Goal: Task Accomplishment & Management: Manage account settings

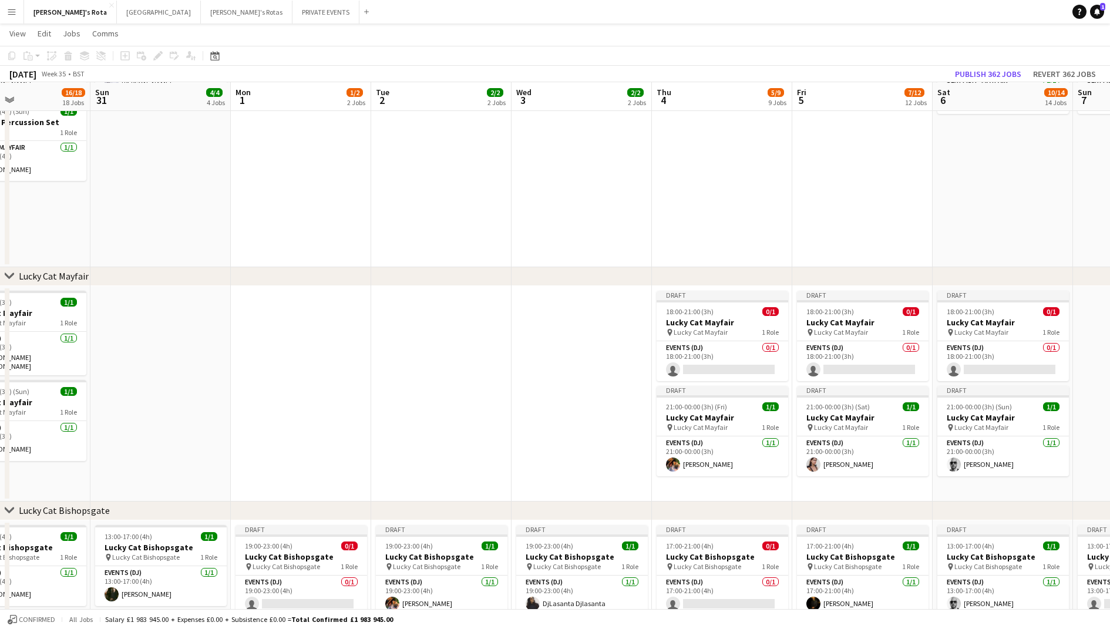
scroll to position [0, 356]
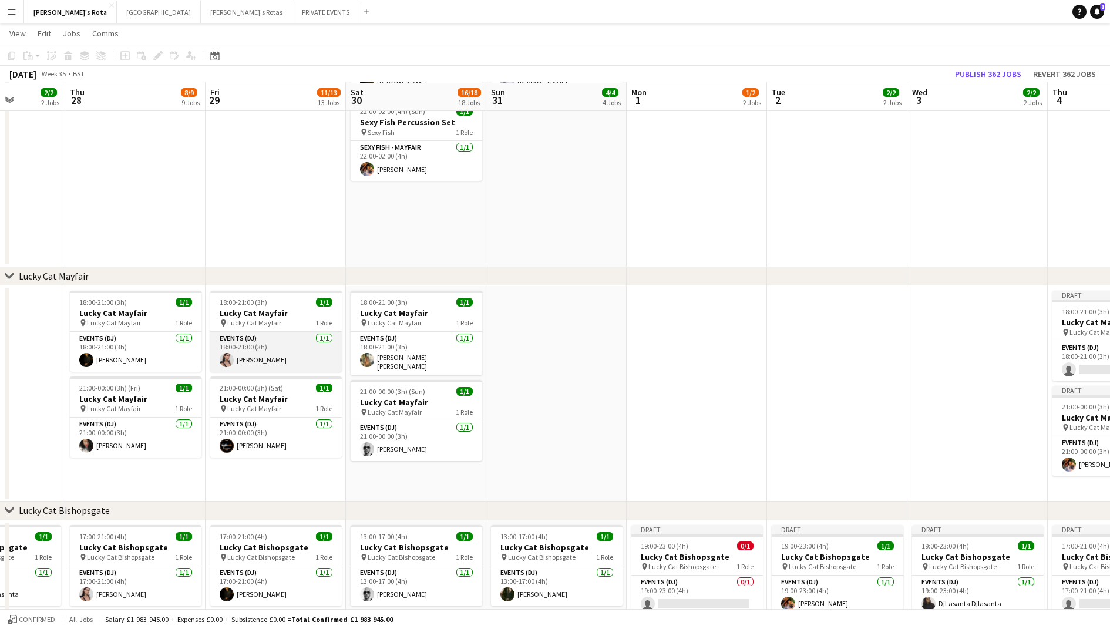
click at [262, 351] on app-card-role "Events (DJ) [DATE] 18:00-21:00 (3h) [PERSON_NAME]" at bounding box center [276, 352] width 132 height 40
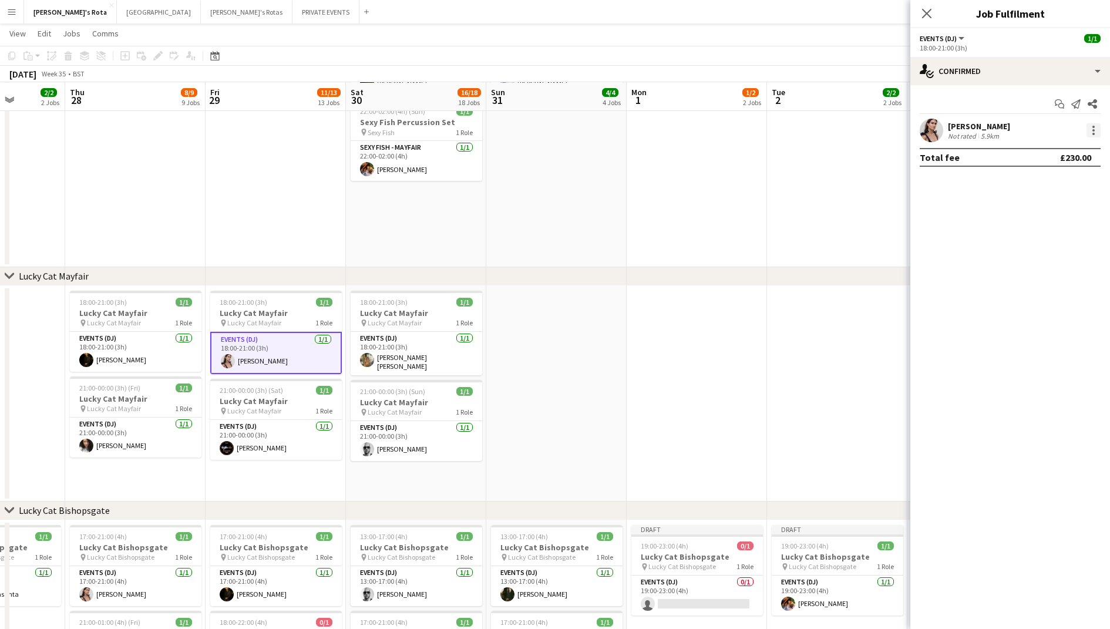
click at [1092, 123] on div at bounding box center [1094, 130] width 14 height 14
click at [1066, 270] on span "Remove" at bounding box center [1054, 265] width 73 height 11
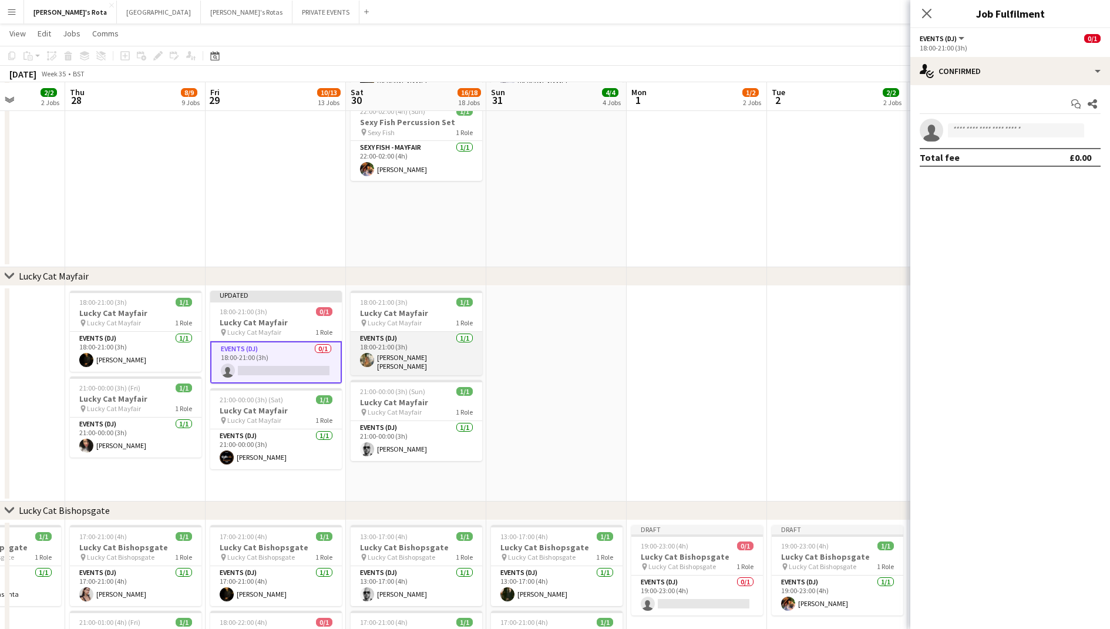
click at [448, 356] on app-card-role "Events (DJ) [DATE] 18:00-21:00 (3h) [PERSON_NAME] [PERSON_NAME]" at bounding box center [417, 353] width 132 height 43
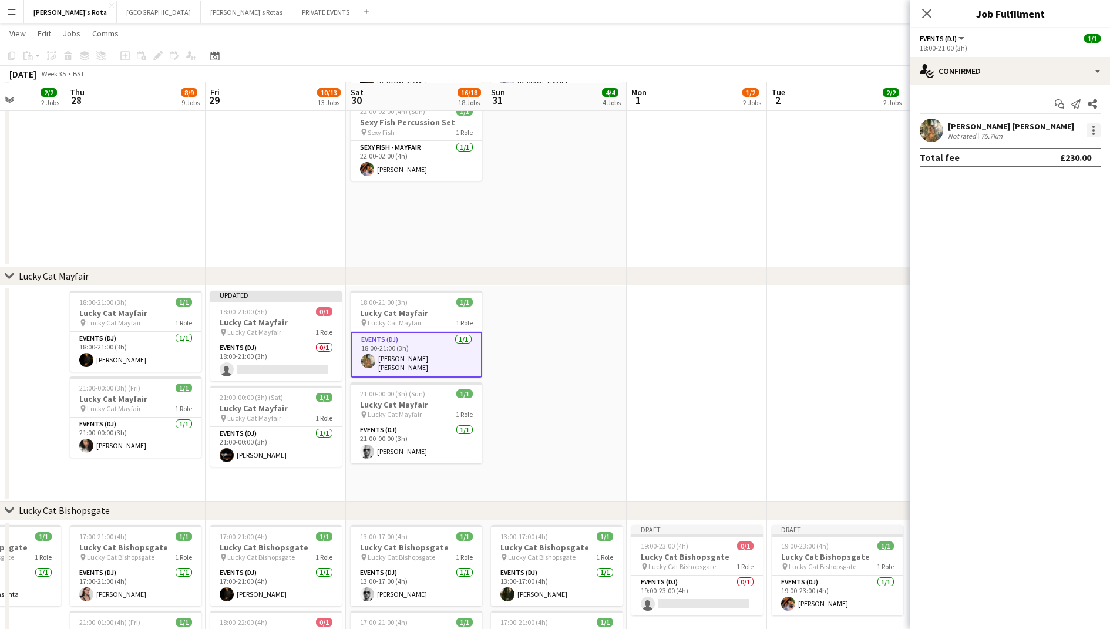
click at [1091, 137] on div at bounding box center [1094, 130] width 14 height 14
click at [1036, 268] on span "Remove" at bounding box center [1035, 265] width 35 height 10
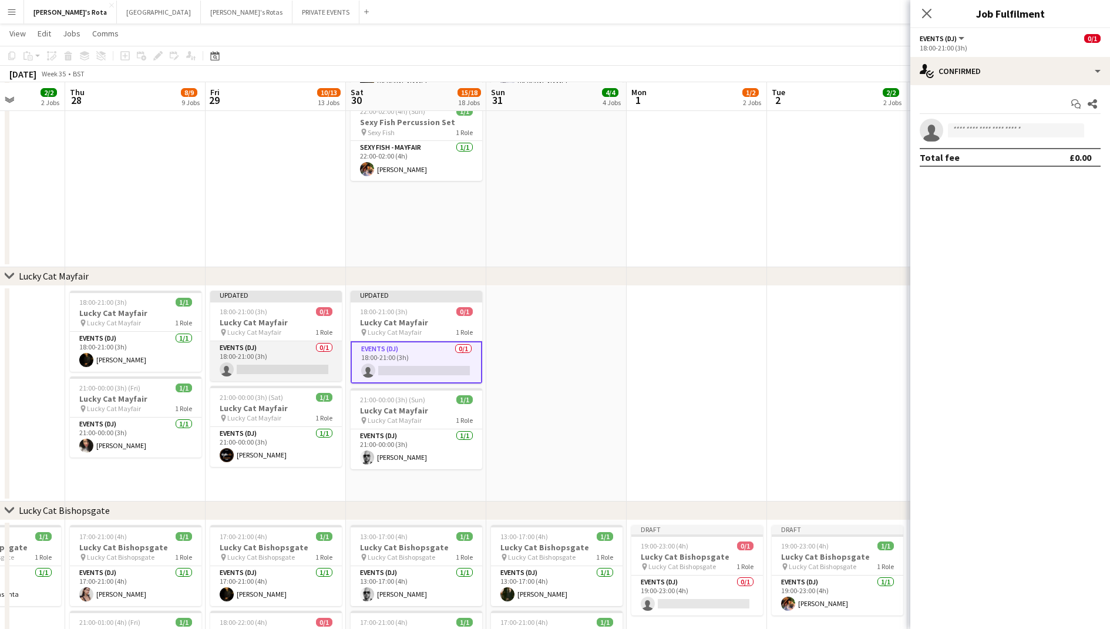
click at [285, 352] on app-card-role "Events (DJ) 0/1 18:00-21:00 (3h) single-neutral-actions" at bounding box center [276, 361] width 132 height 40
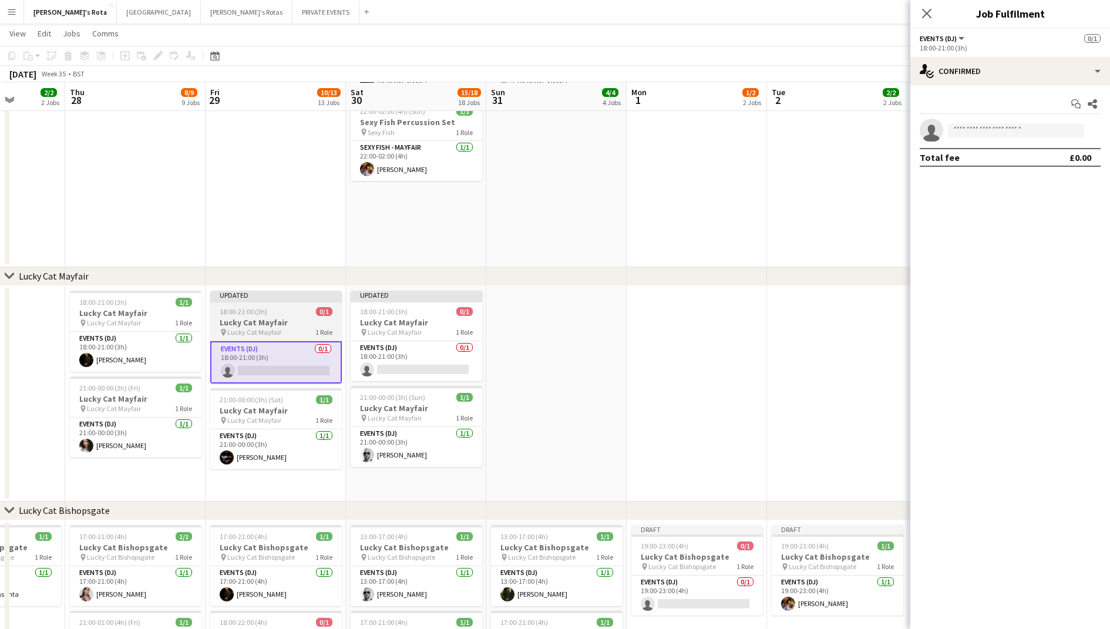
click at [304, 319] on h3 "Lucky Cat Mayfair" at bounding box center [276, 322] width 132 height 11
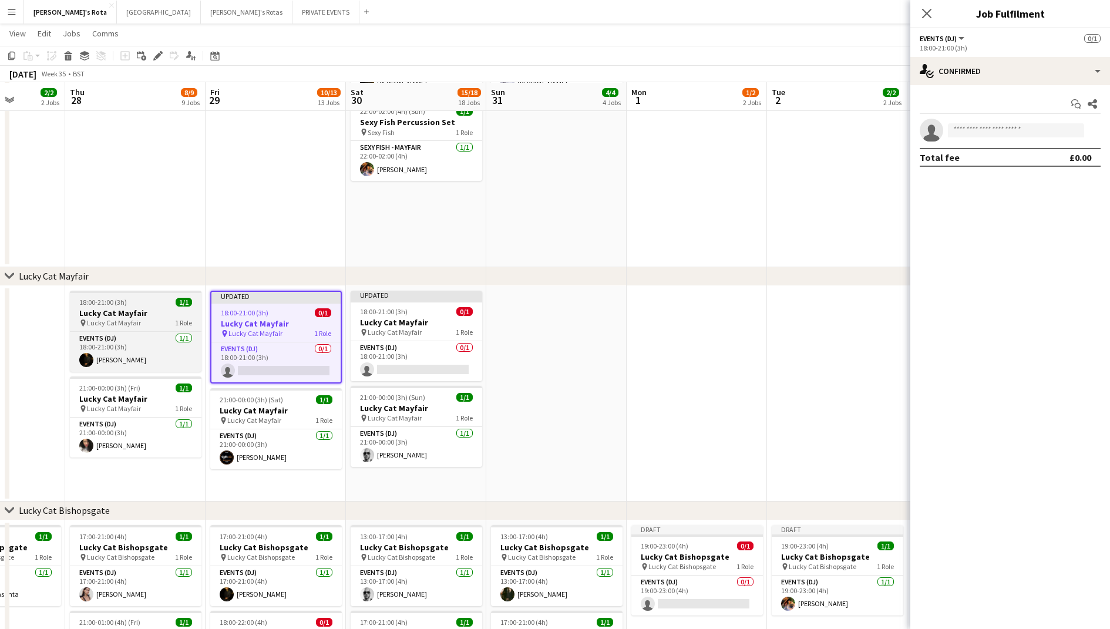
click at [154, 310] on h3 "Lucky Cat Mayfair" at bounding box center [136, 313] width 132 height 11
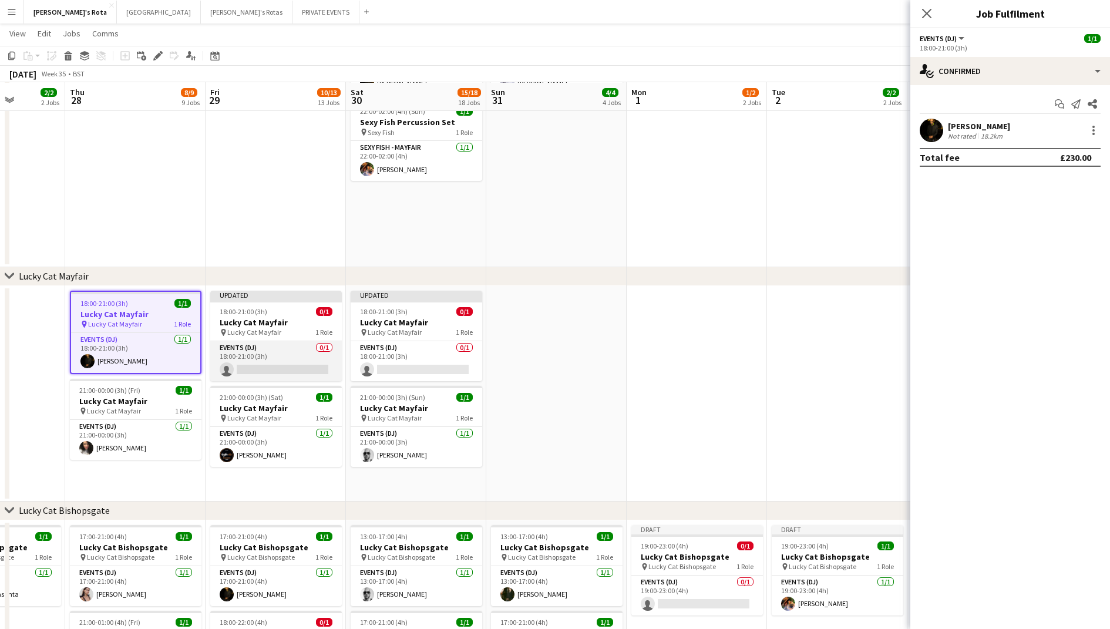
click at [264, 348] on app-card-role "Events (DJ) 0/1 18:00-21:00 (3h) single-neutral-actions" at bounding box center [276, 361] width 132 height 40
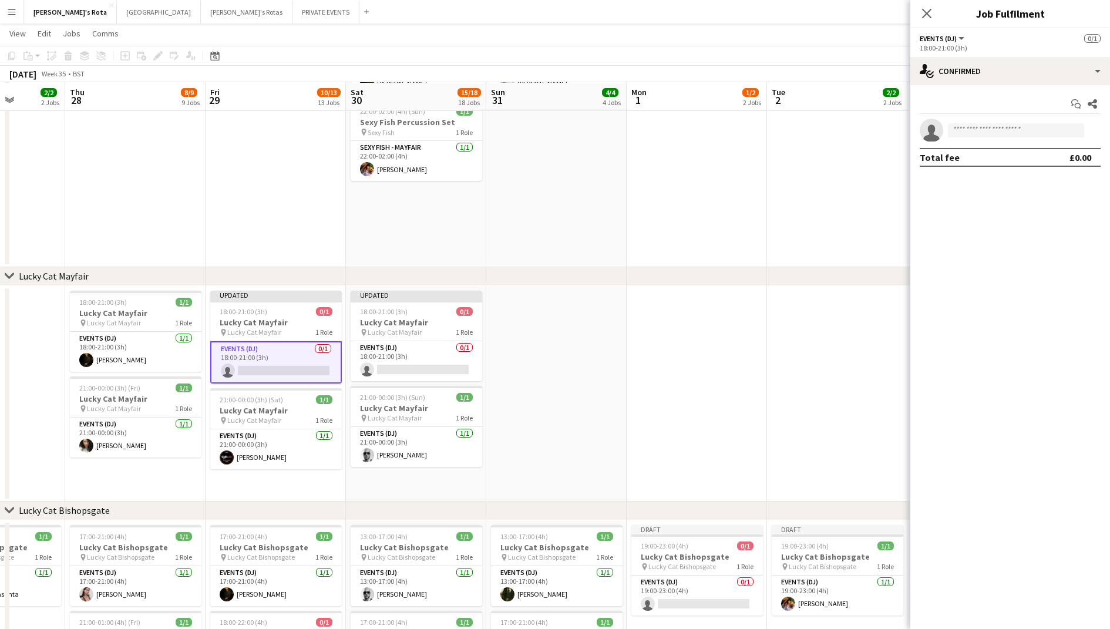
click at [960, 122] on app-invite-slot "single-neutral-actions" at bounding box center [1010, 130] width 200 height 23
click at [964, 126] on input at bounding box center [1016, 130] width 136 height 14
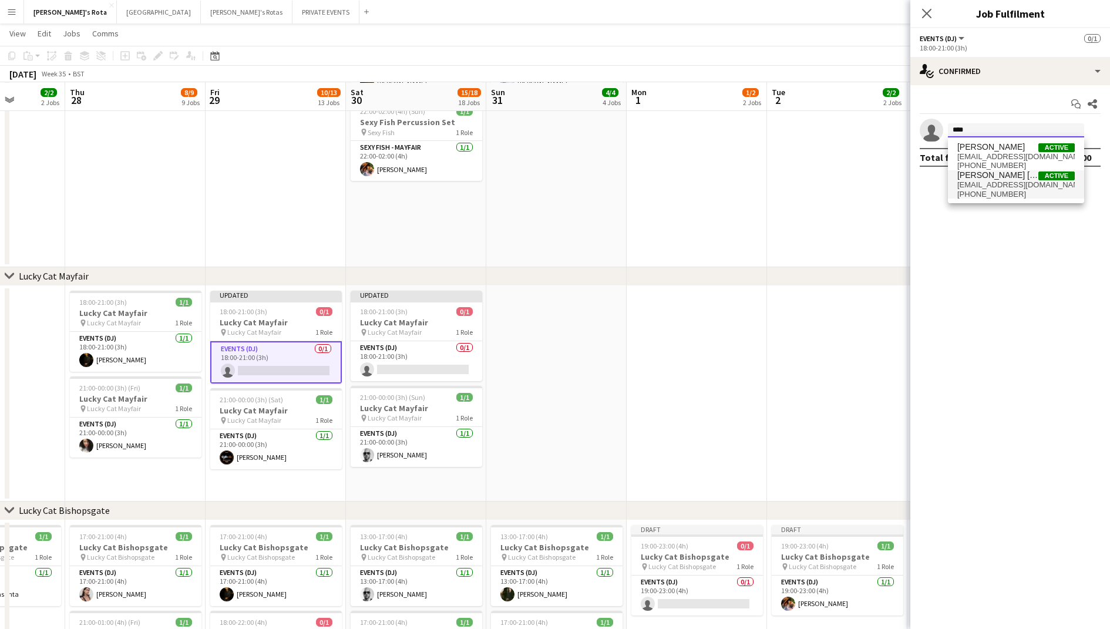
type input "****"
click at [986, 180] on span "[EMAIL_ADDRESS][DOMAIN_NAME]" at bounding box center [1015, 184] width 117 height 9
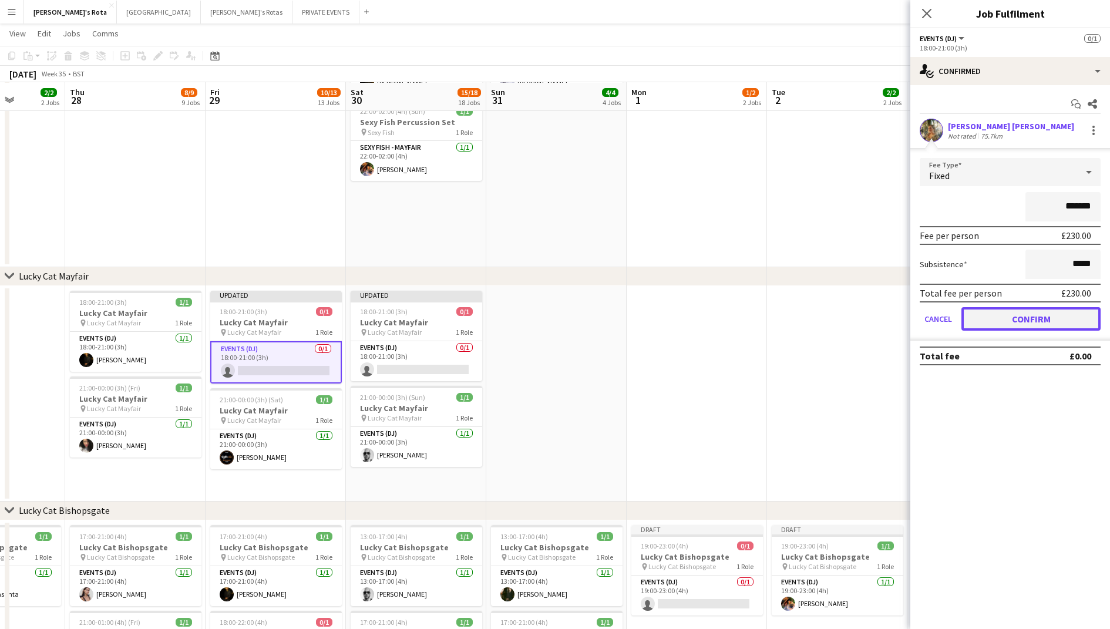
click at [1022, 314] on button "Confirm" at bounding box center [1031, 318] width 139 height 23
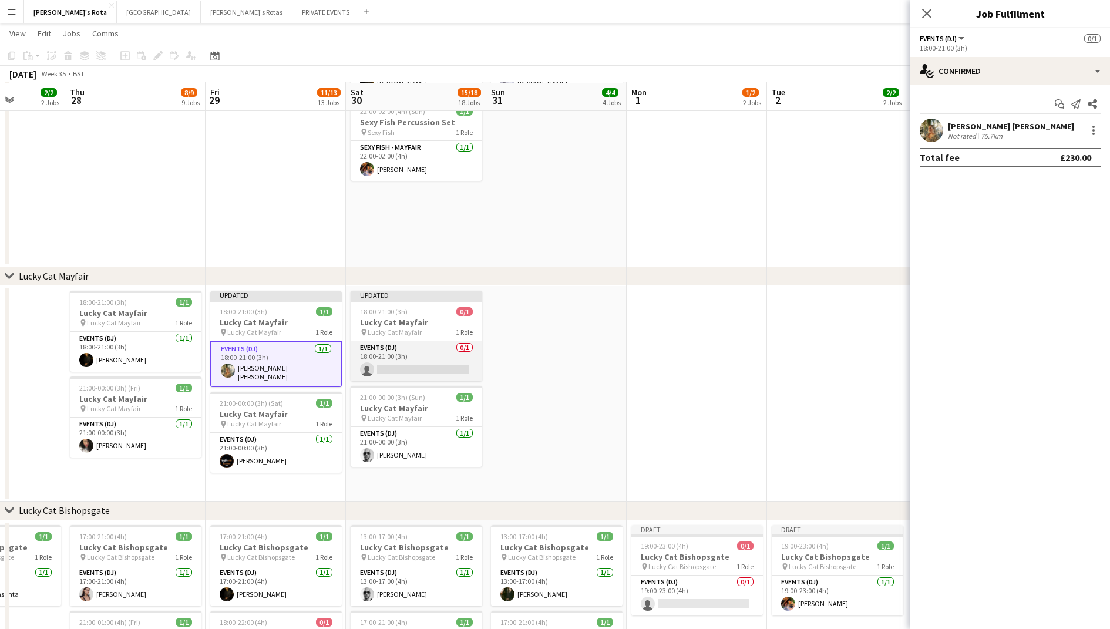
click at [438, 352] on app-card-role "Events (DJ) 0/1 18:00-21:00 (3h) single-neutral-actions" at bounding box center [417, 361] width 132 height 40
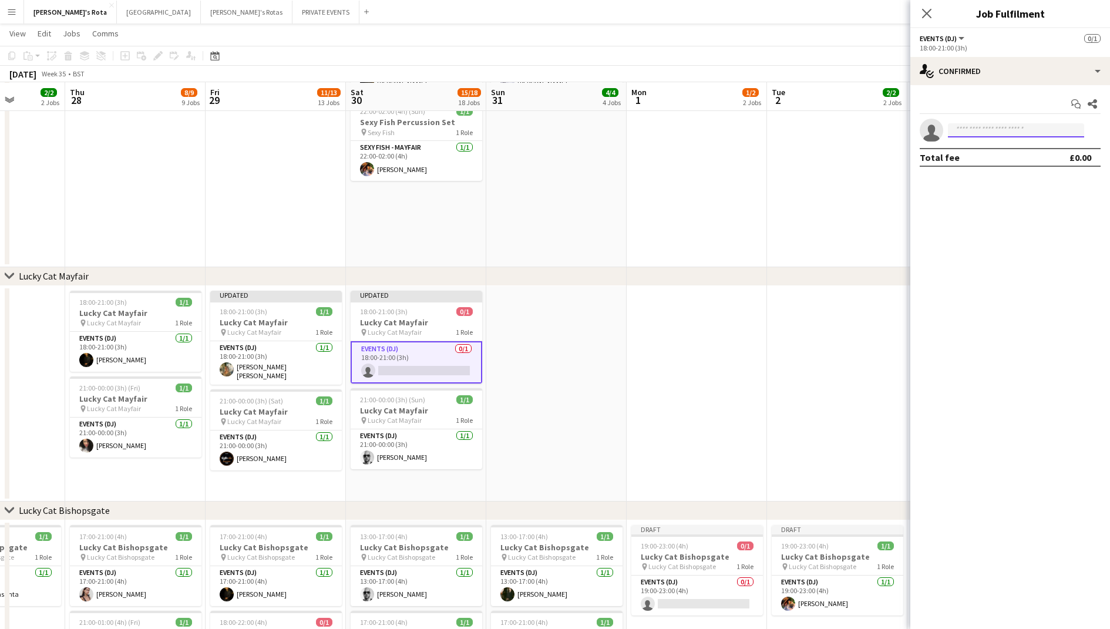
click at [973, 126] on input at bounding box center [1016, 130] width 136 height 14
type input "****"
click at [978, 147] on span "[PERSON_NAME]" at bounding box center [991, 147] width 68 height 10
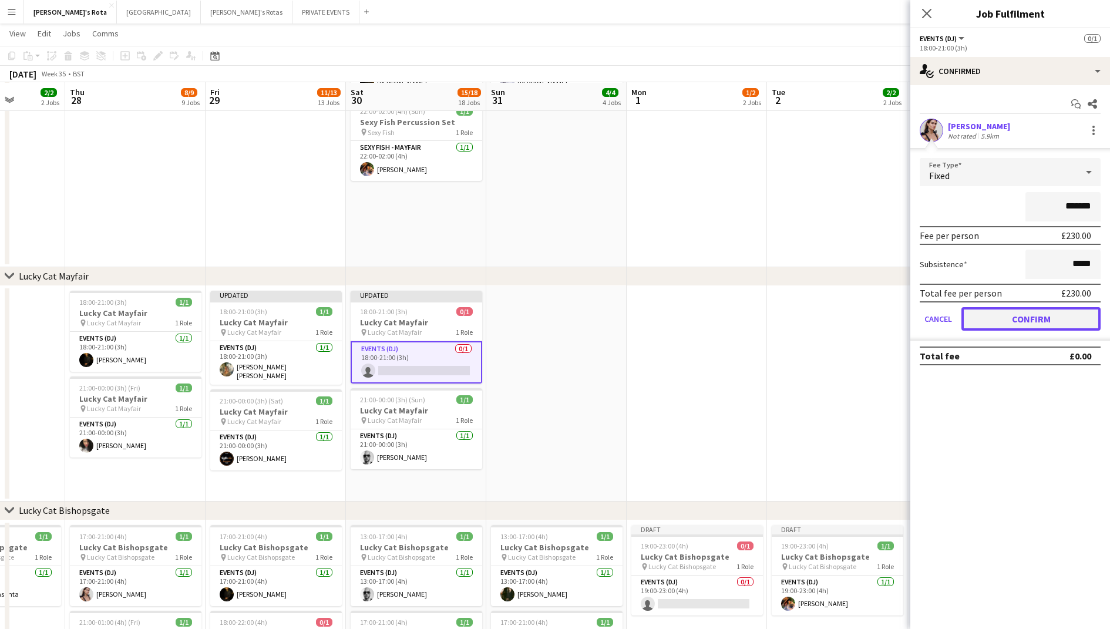
click at [1010, 321] on button "Confirm" at bounding box center [1031, 318] width 139 height 23
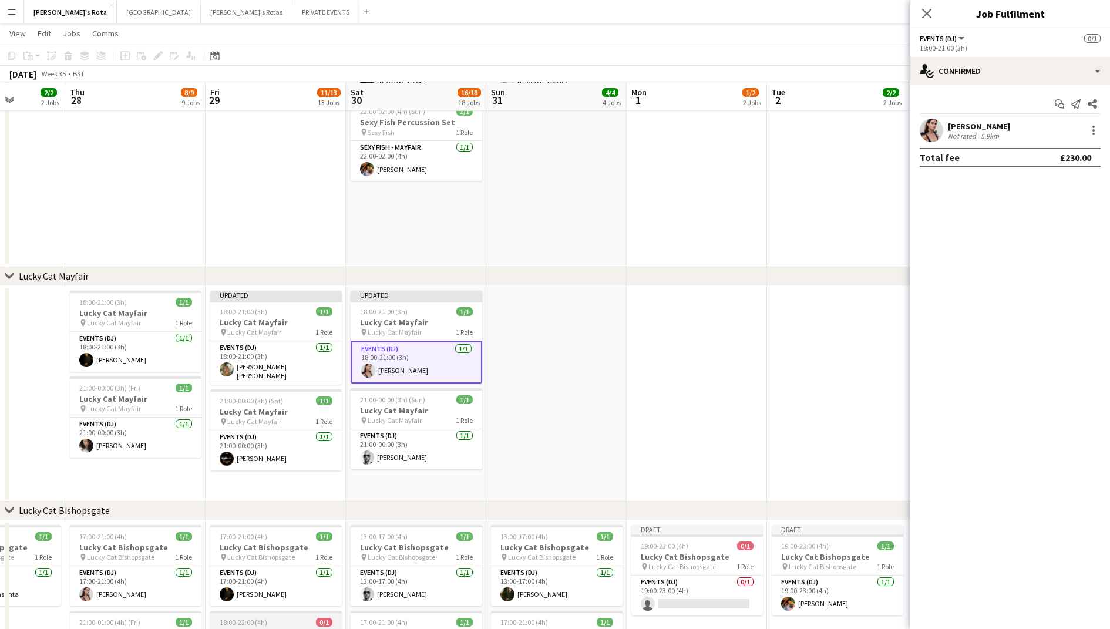
click at [321, 628] on h3 "Lucky Cat - Terrace" at bounding box center [276, 633] width 132 height 11
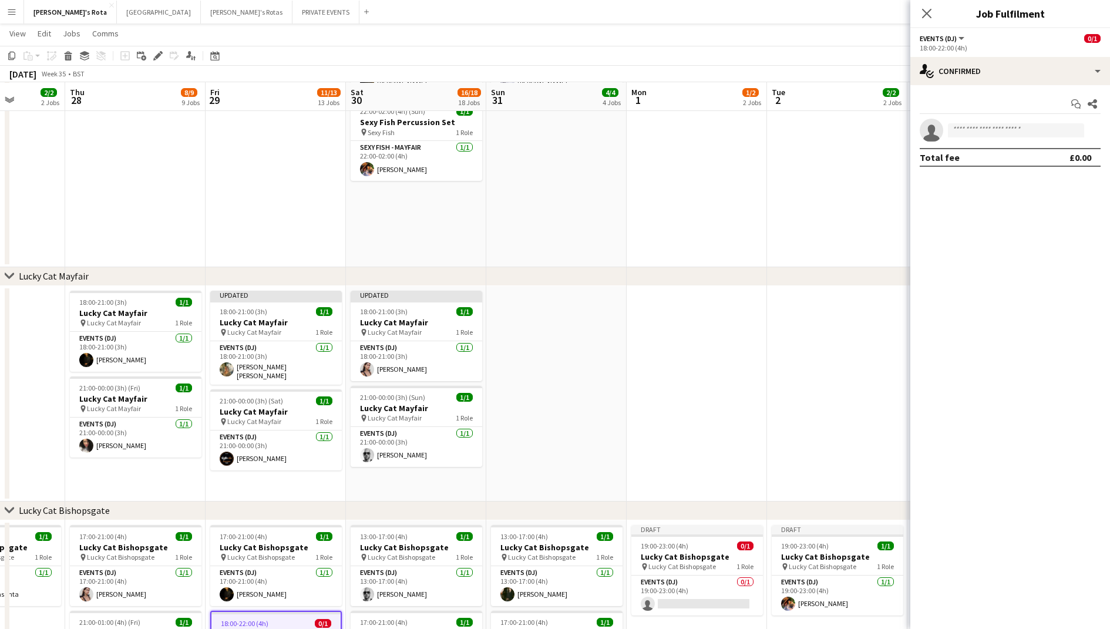
click at [533, 364] on app-date-cell at bounding box center [556, 394] width 140 height 216
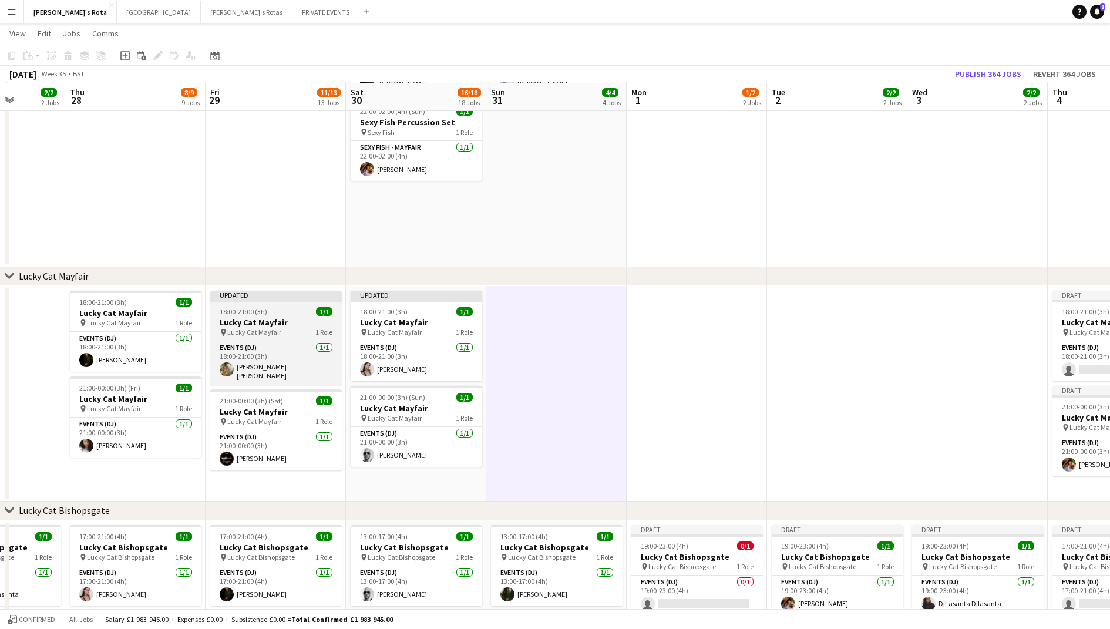
click at [295, 324] on h3 "Lucky Cat Mayfair" at bounding box center [276, 322] width 132 height 11
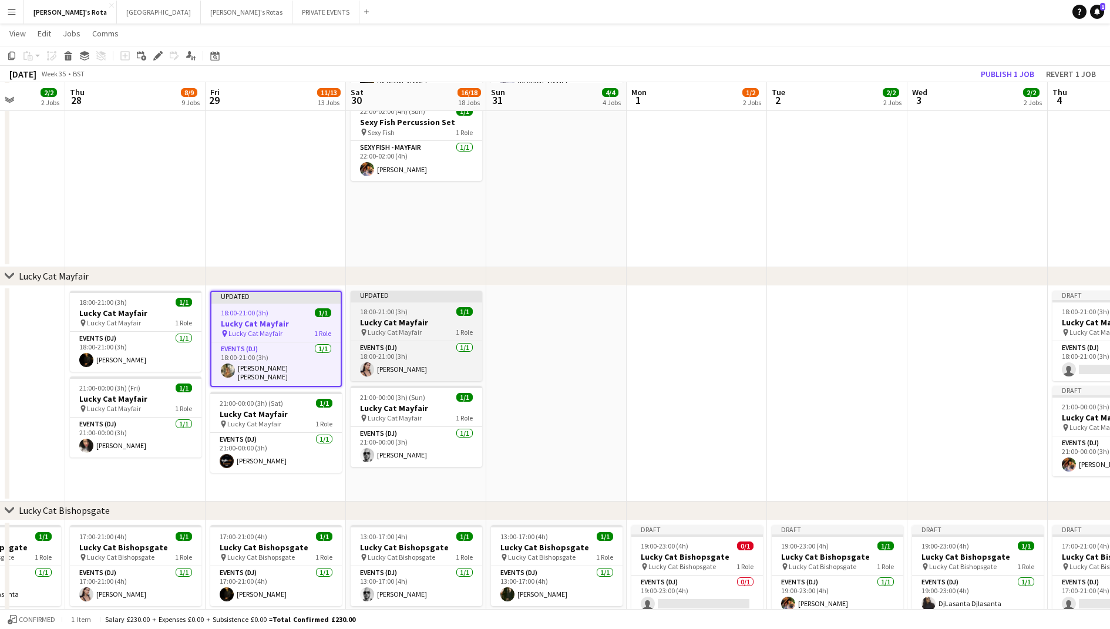
click at [376, 310] on span "18:00-21:00 (3h)" at bounding box center [384, 311] width 48 height 9
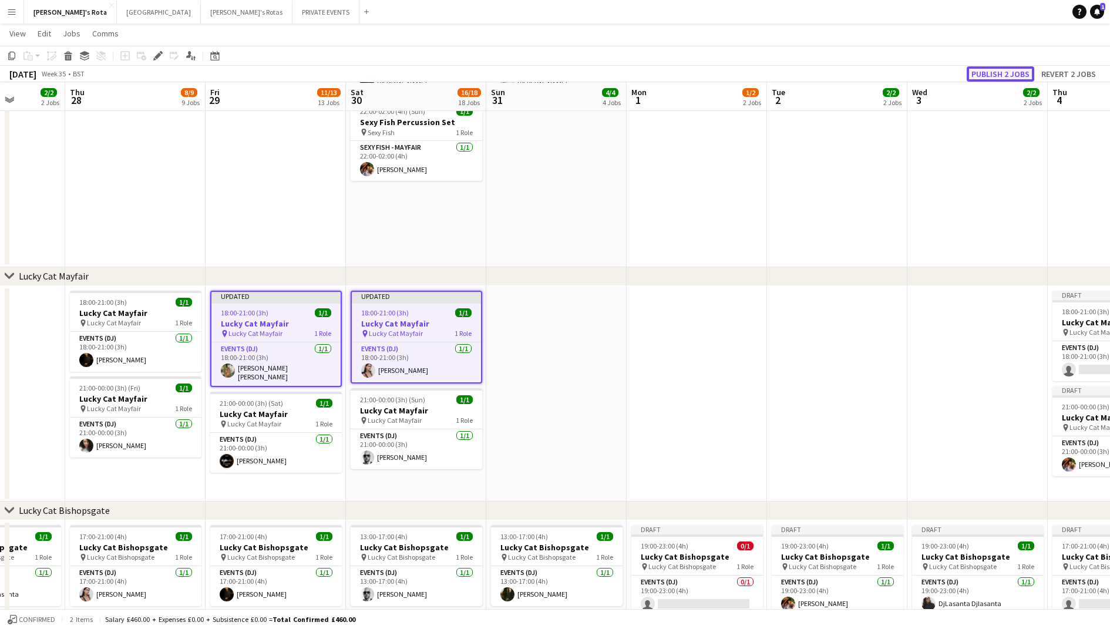
click at [987, 73] on button "Publish 2 jobs" at bounding box center [1001, 73] width 68 height 15
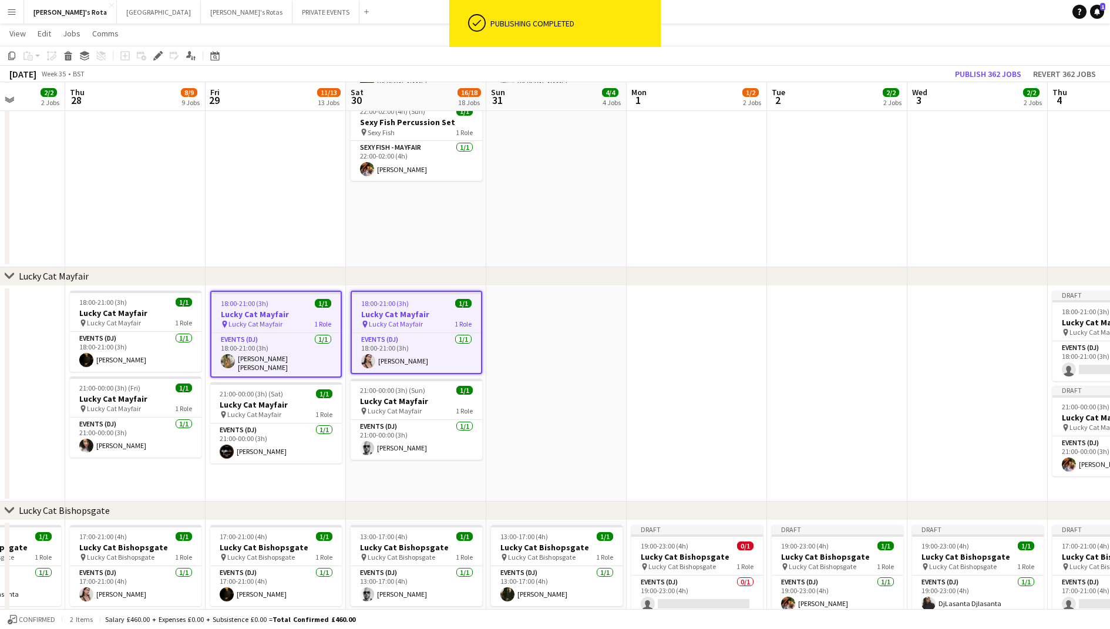
click at [599, 351] on app-date-cell at bounding box center [556, 394] width 140 height 216
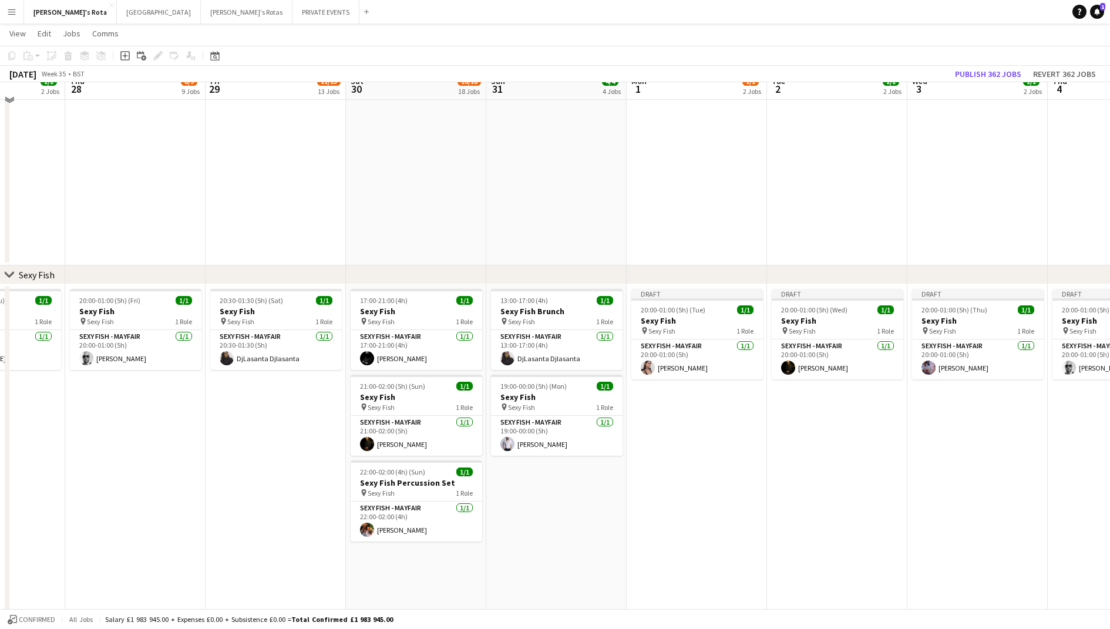
scroll to position [126, 0]
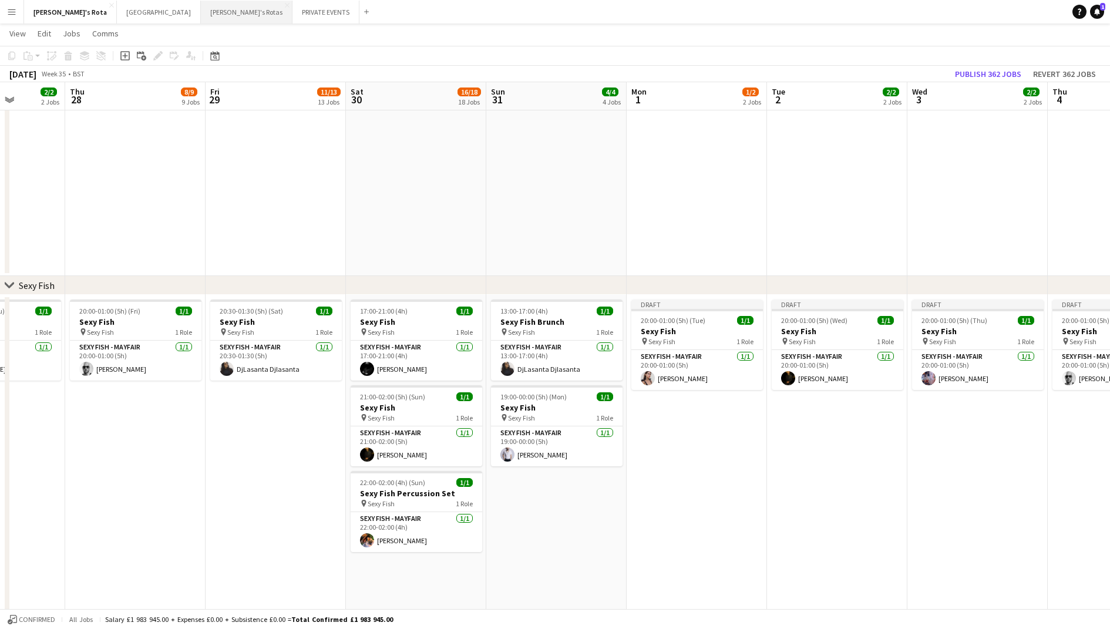
click at [201, 12] on button "[PERSON_NAME]'s Rotas Close" at bounding box center [247, 12] width 92 height 23
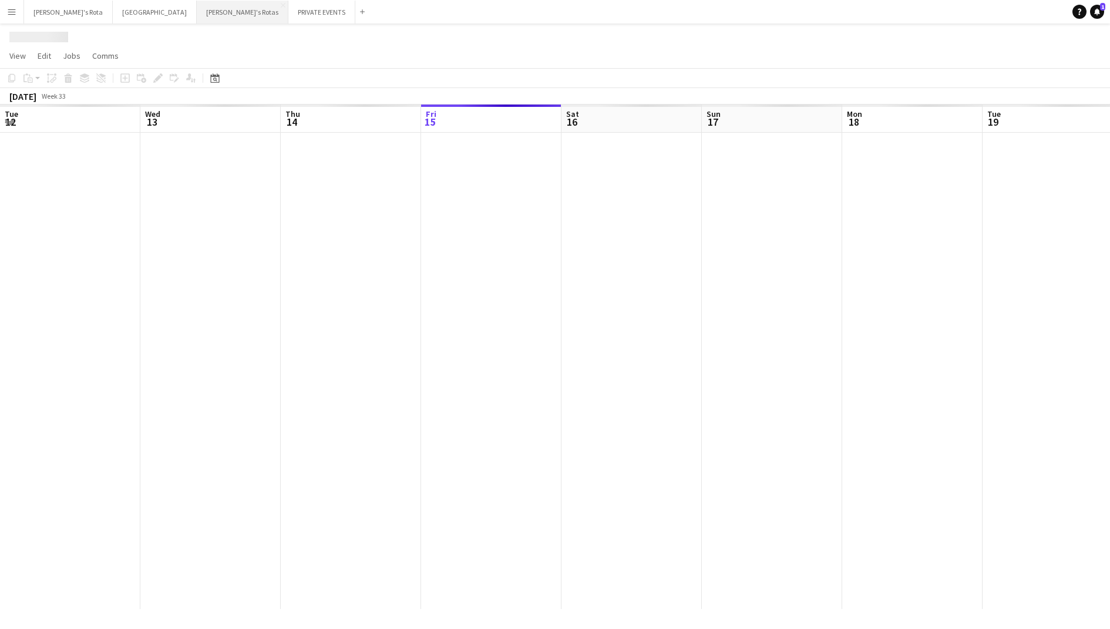
scroll to position [0, 281]
